Goal: Complete application form

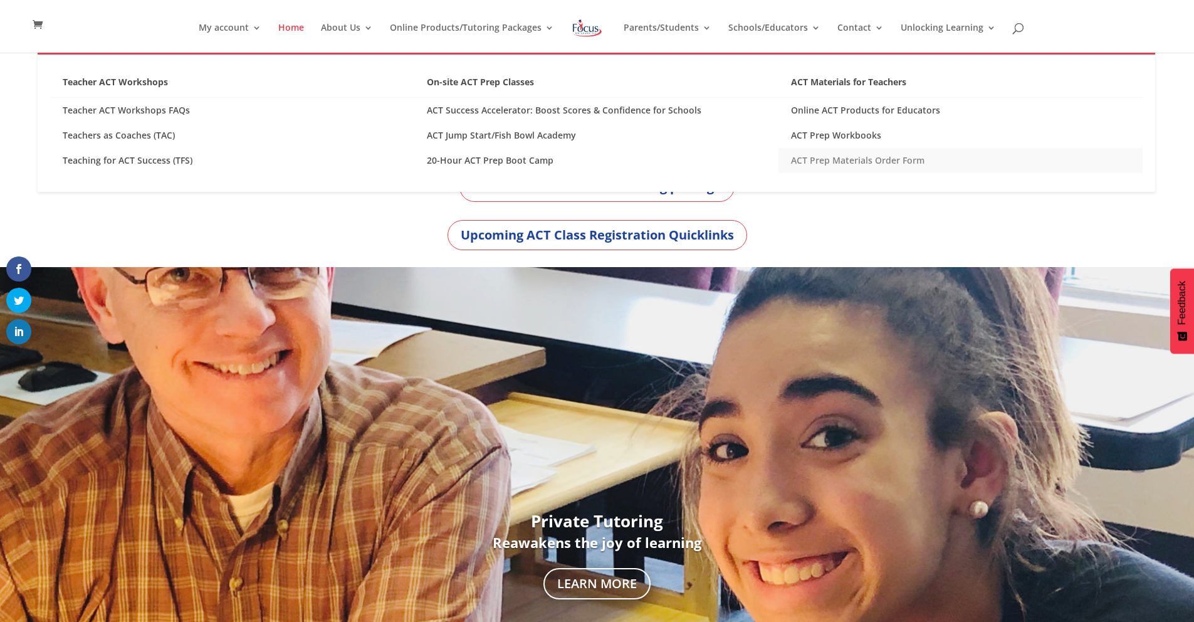
click at [862, 160] on link "ACT Prep Materials Order Form" at bounding box center [961, 160] width 364 height 25
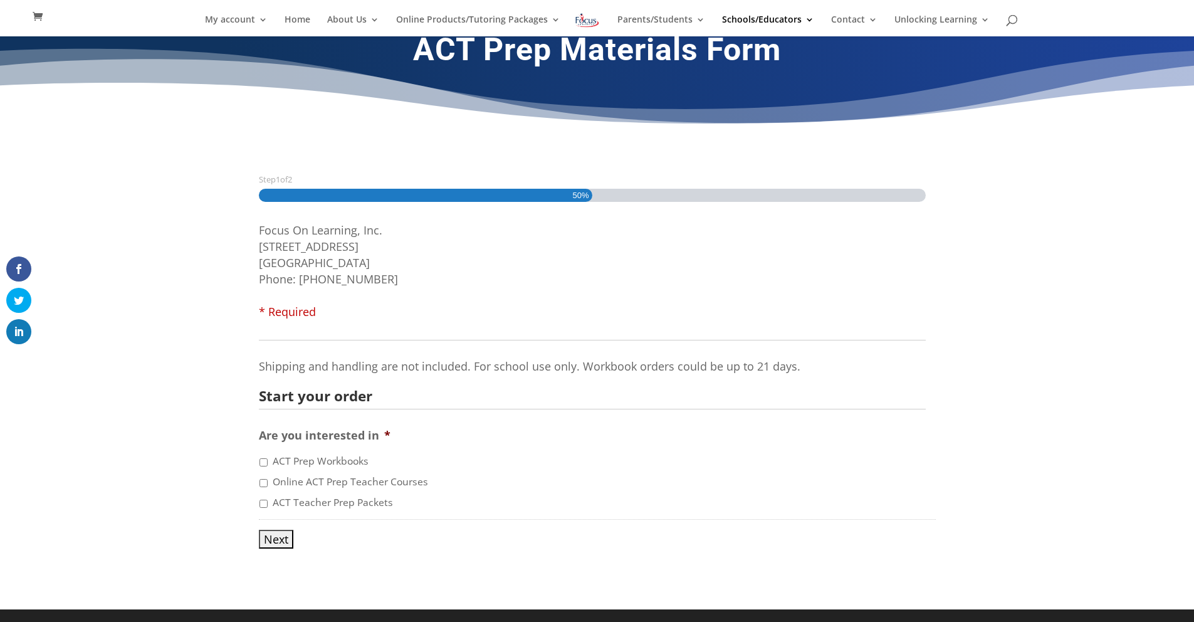
scroll to position [21, 0]
click at [325, 461] on label "ACT Prep Workbooks" at bounding box center [321, 461] width 96 height 15
click at [268, 461] on input "ACT Prep Workbooks" at bounding box center [264, 462] width 8 height 8
checkbox input "true"
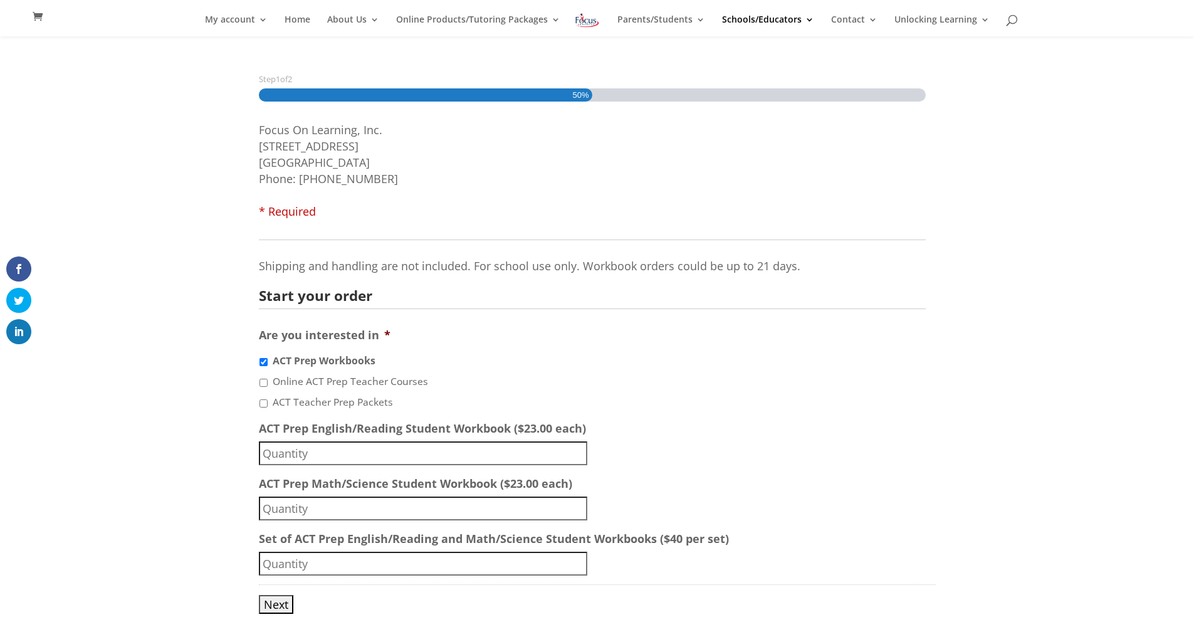
scroll to position [187, 0]
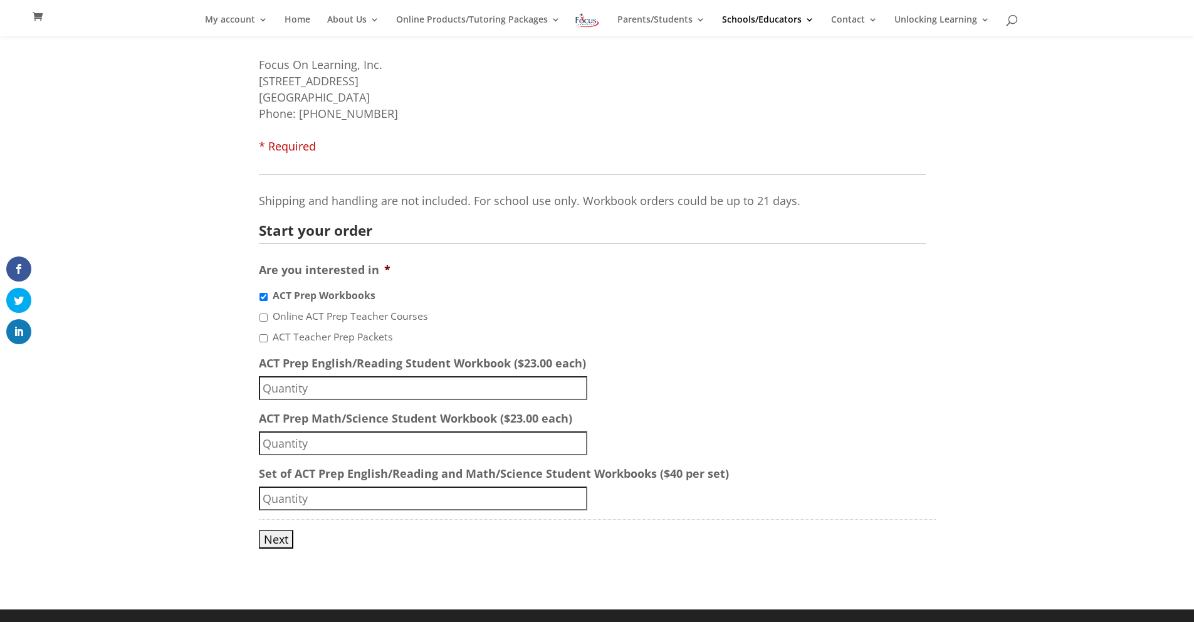
click at [411, 389] on input "ACT Prep English/Reading Student Workbook ($23.00 each)" at bounding box center [423, 388] width 329 height 24
click at [454, 443] on input "ACT Prep Math/Science Student Workbook ($23.00 each)" at bounding box center [423, 443] width 329 height 24
click at [322, 382] on input "23" at bounding box center [423, 388] width 329 height 24
click at [320, 383] on input "23" at bounding box center [423, 388] width 329 height 24
type input "2"
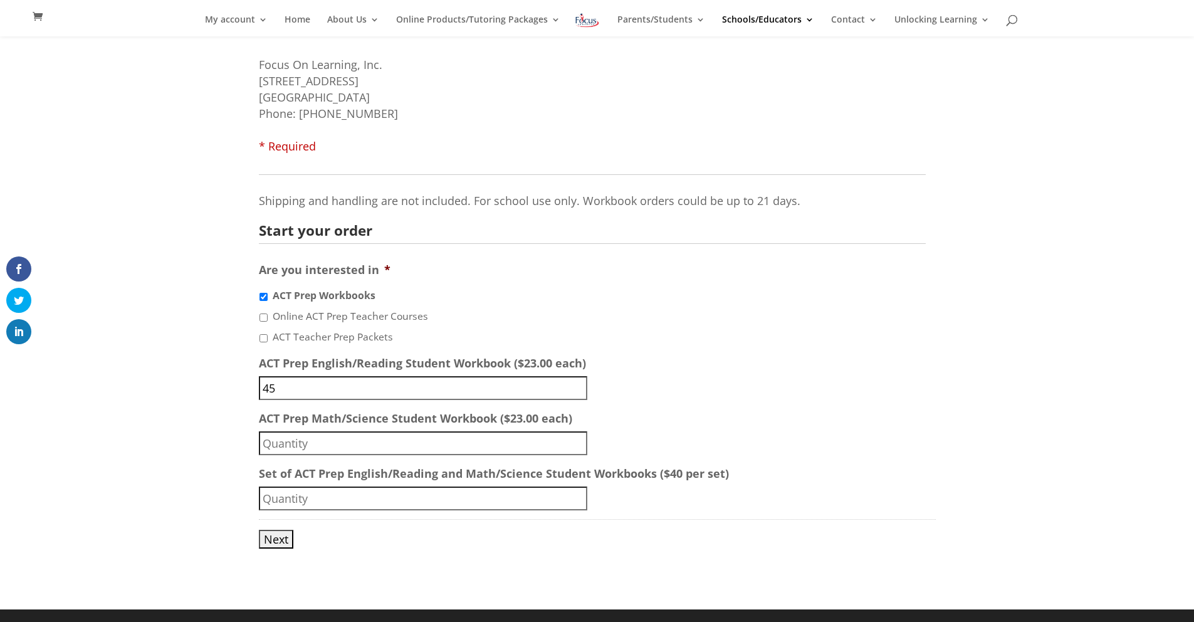
type input "45"
click at [319, 439] on input "ACT Prep Math/Science Student Workbook ($23.00 each)" at bounding box center [423, 443] width 329 height 24
type input "45"
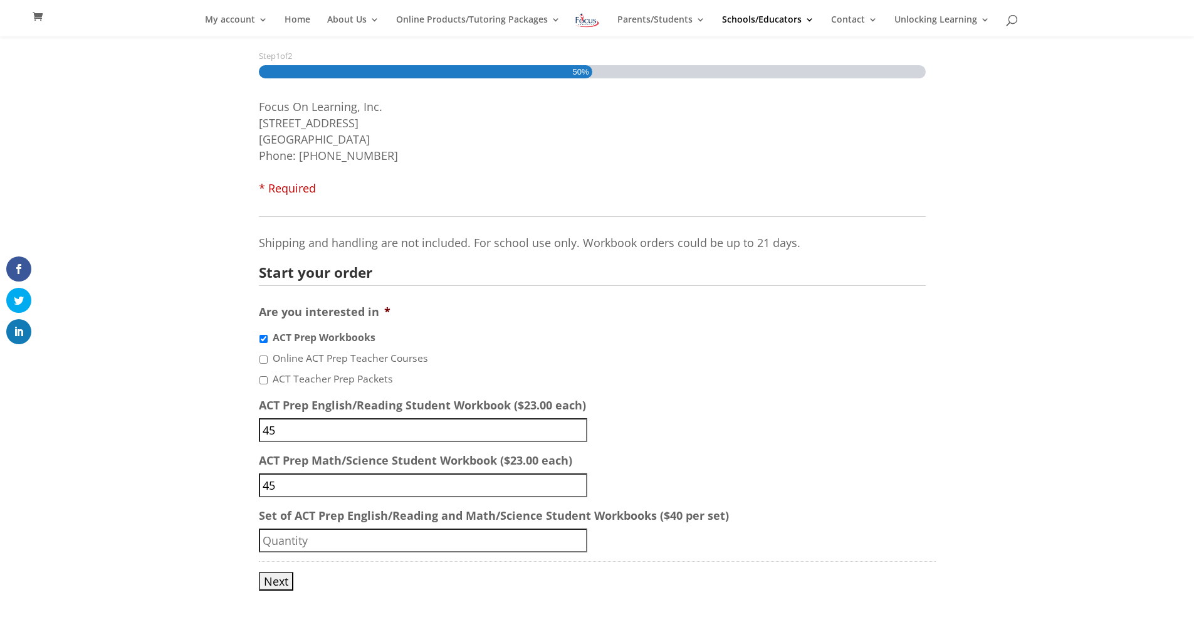
scroll to position [150, 0]
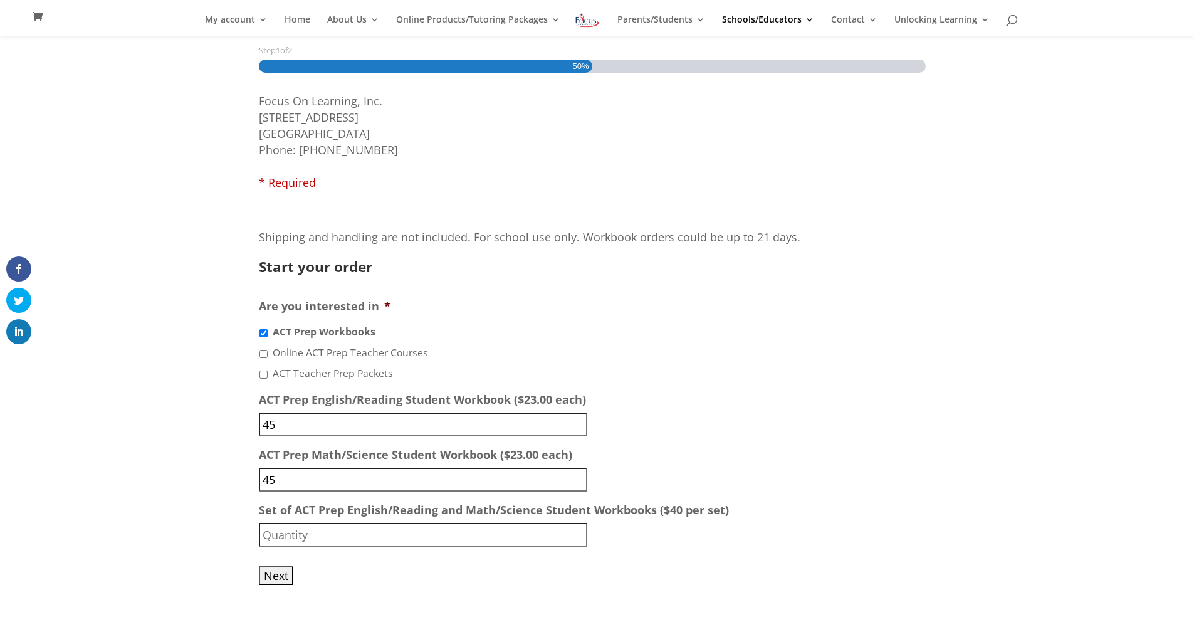
click at [287, 356] on label "Online ACT Prep Teacher Courses" at bounding box center [350, 352] width 155 height 15
click at [268, 356] on input "Online ACT Prep Teacher Courses" at bounding box center [264, 354] width 8 height 8
checkbox input "true"
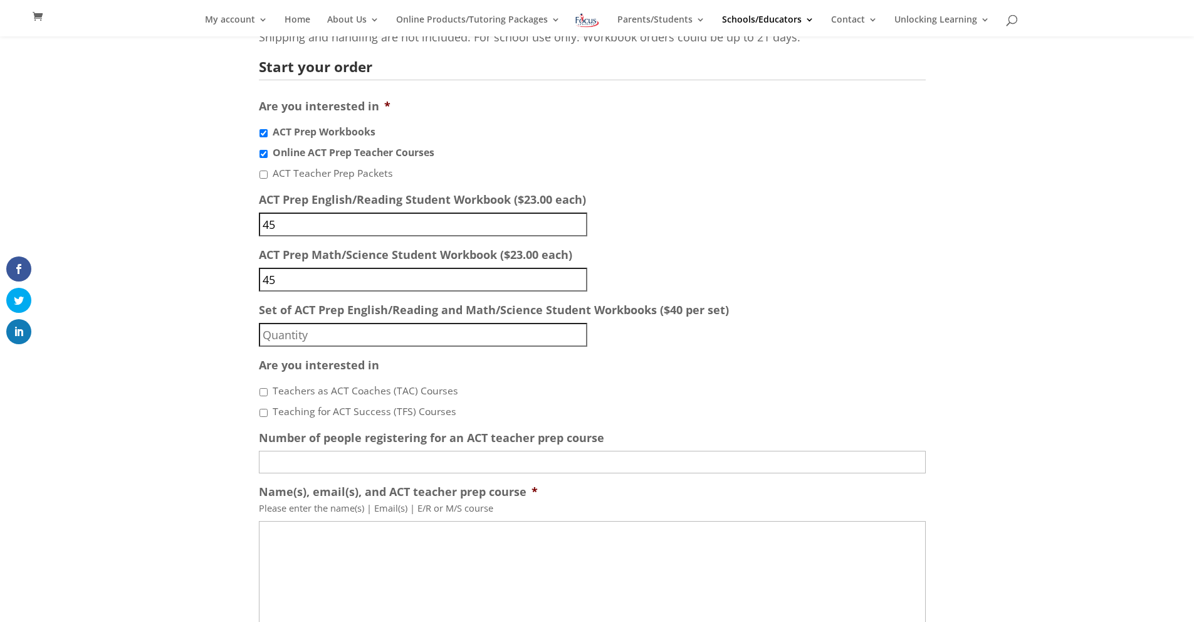
scroll to position [351, 0]
click at [305, 342] on input "Set of ACT Prep English/Reading and Math/Science Student Workbooks ($40 per set)" at bounding box center [423, 334] width 329 height 24
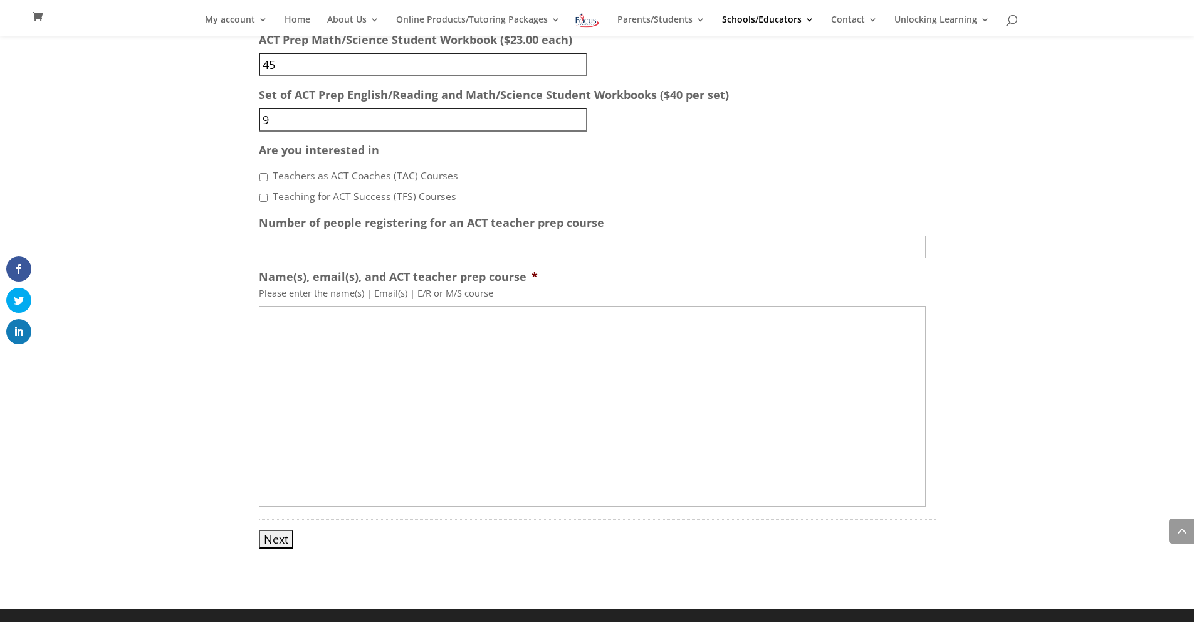
scroll to position [0, 0]
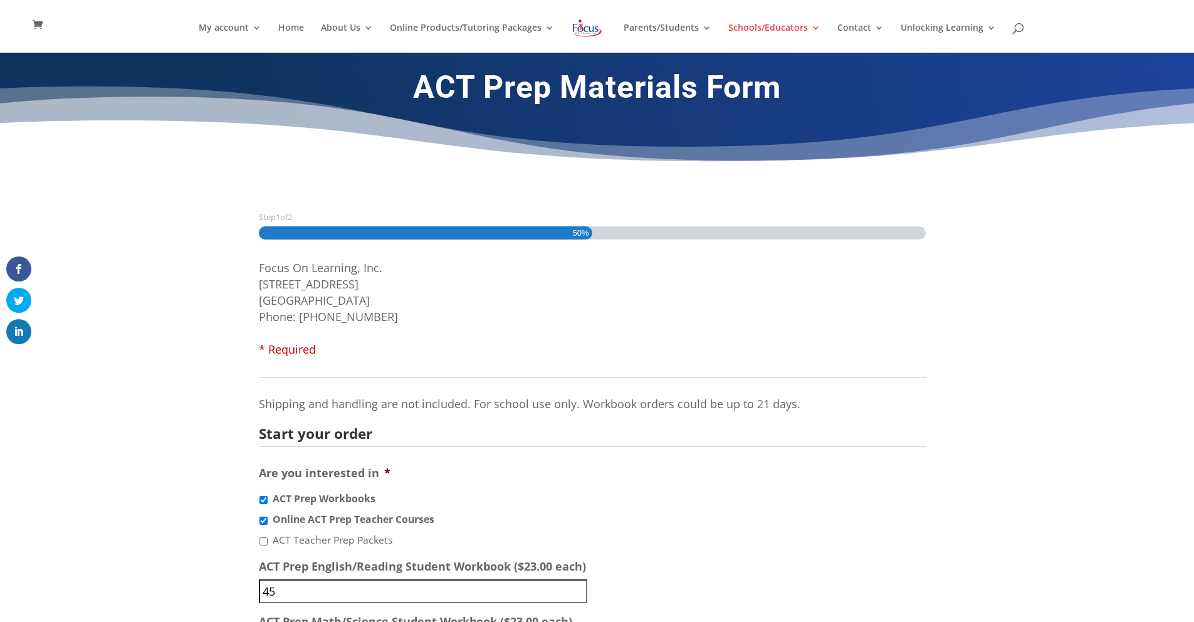
type input "9"
